Goal: Find specific page/section: Find specific page/section

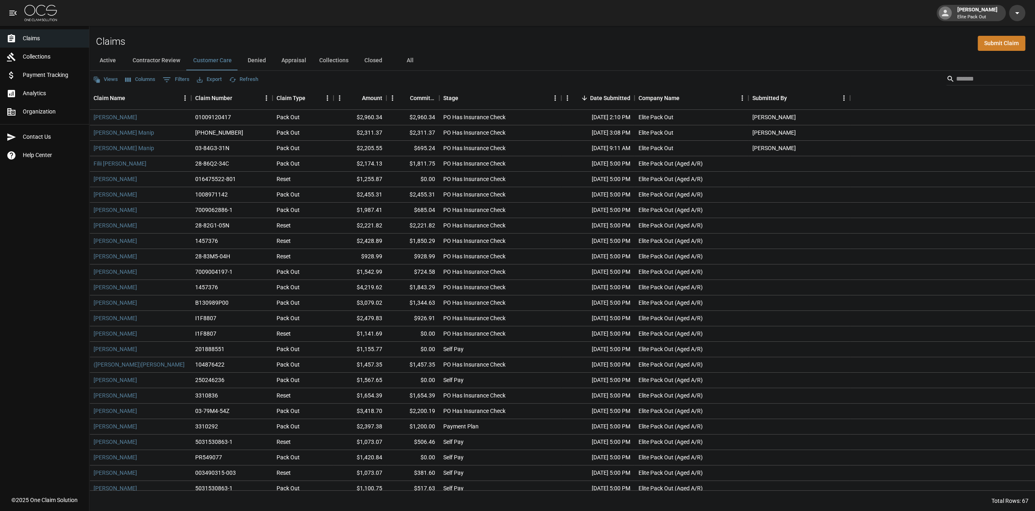
drag, startPoint x: 407, startPoint y: 60, endPoint x: 560, endPoint y: 60, distance: 153.7
click at [407, 60] on button "All" at bounding box center [410, 61] width 37 height 20
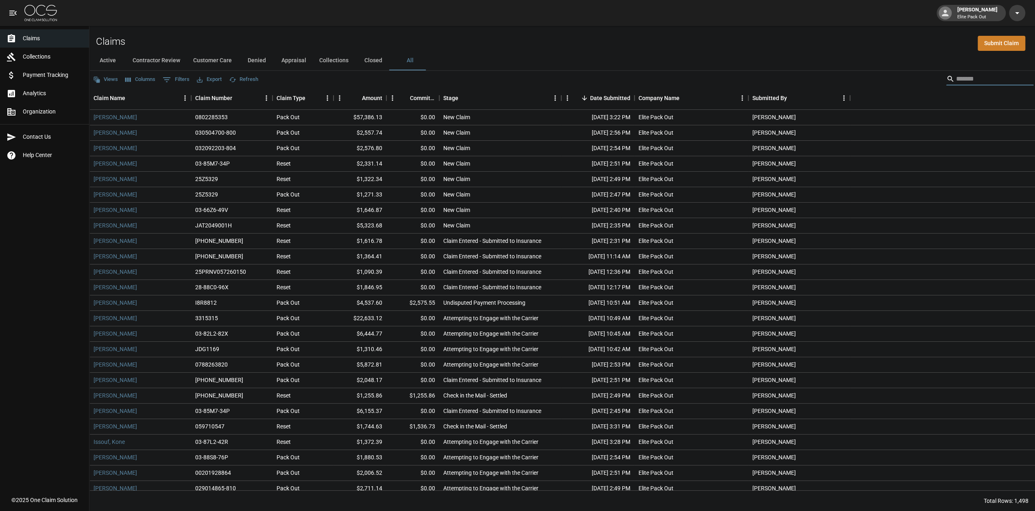
click at [963, 74] on input "Search" at bounding box center [988, 78] width 65 height 13
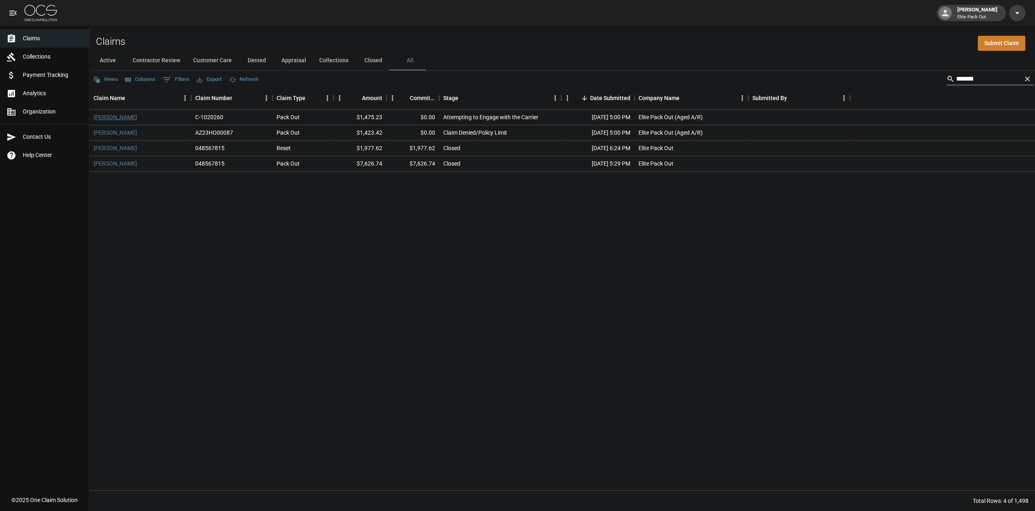
type input "*******"
click at [128, 115] on link "[PERSON_NAME]" at bounding box center [116, 117] width 44 height 8
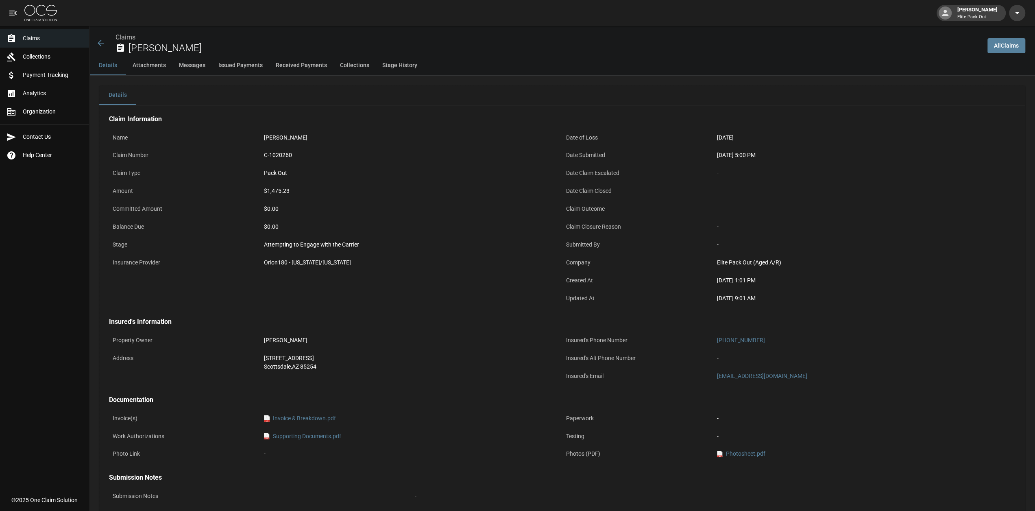
scroll to position [47, 0]
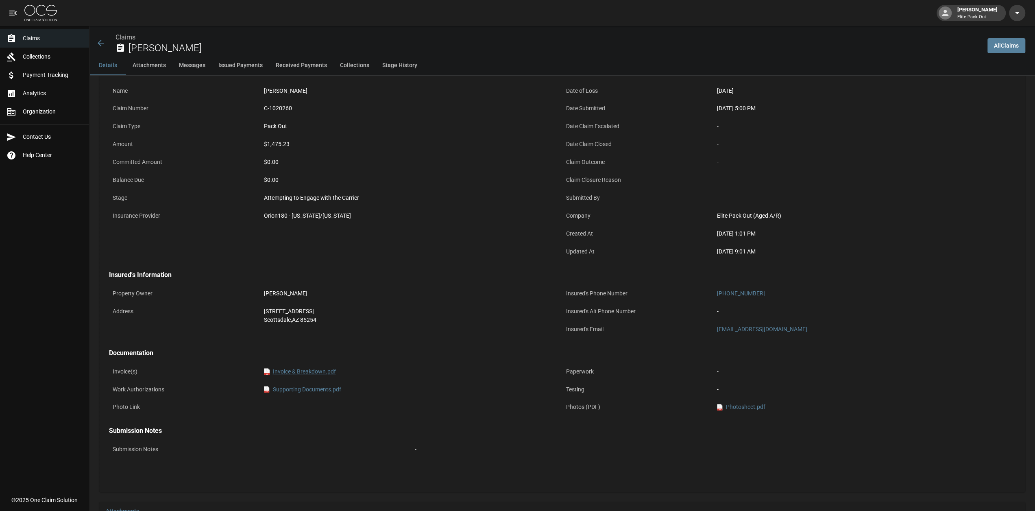
click at [307, 367] on link "pdf Invoice & Breakdown.pdf" at bounding box center [300, 371] width 72 height 9
